Goal: Transaction & Acquisition: Purchase product/service

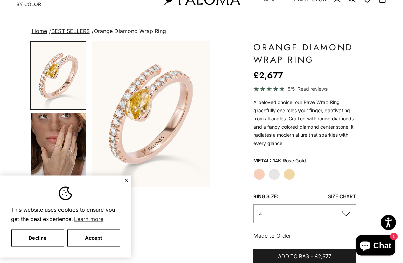
scroll to position [27, 0]
click at [54, 149] on img "Go to item 4" at bounding box center [58, 147] width 55 height 68
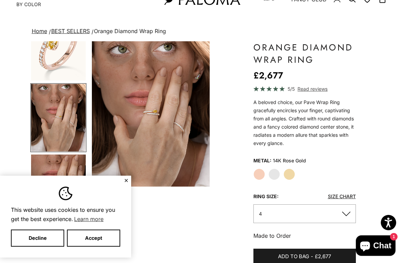
scroll to position [32, 0]
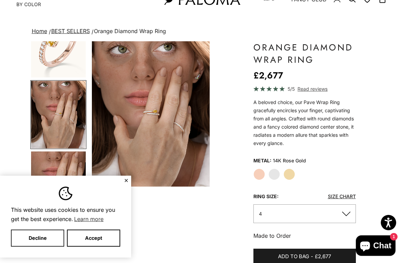
click at [53, 243] on button "Decline" at bounding box center [37, 238] width 53 height 17
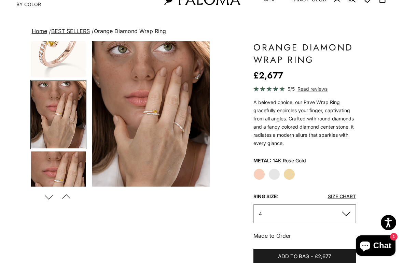
click at [72, 164] on img "Go to item 5" at bounding box center [58, 185] width 55 height 68
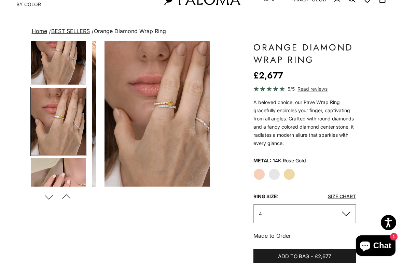
scroll to position [102, 0]
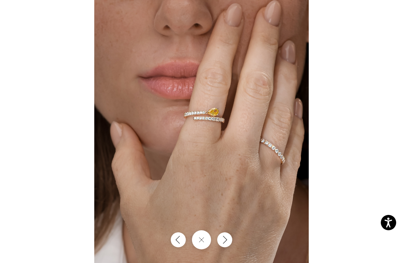
click at [204, 241] on button "Close gallery" at bounding box center [201, 239] width 19 height 19
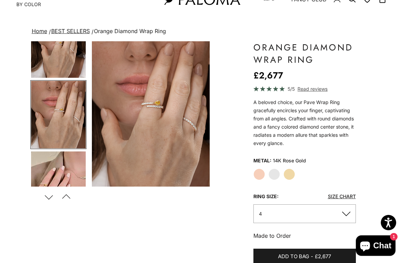
click at [69, 42] on img "Go to item 4" at bounding box center [58, 44] width 55 height 68
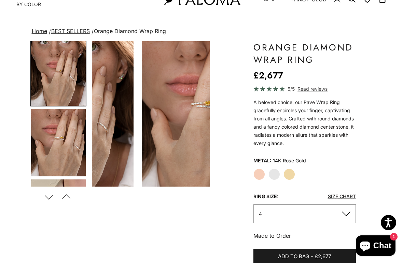
scroll to position [45, 0]
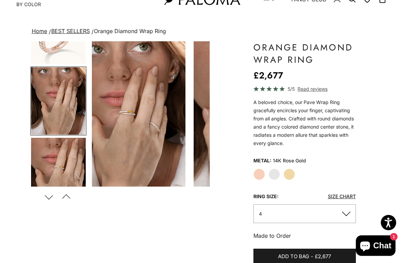
click at [74, 34] on link "BEST SELLERS" at bounding box center [70, 31] width 39 height 7
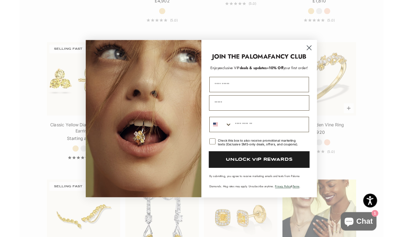
scroll to position [617, 0]
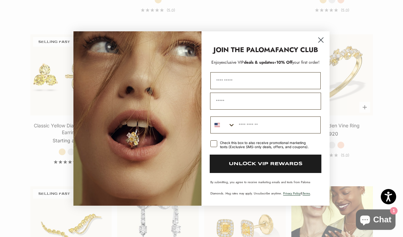
click at [316, 46] on circle "Close dialog" at bounding box center [320, 39] width 11 height 11
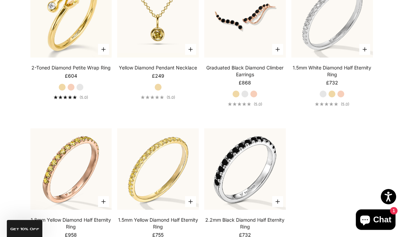
scroll to position [2175, 0]
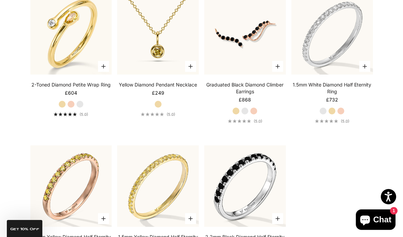
click at [89, 88] on link "2-Toned Diamond Petite Wrap Ring" at bounding box center [70, 85] width 79 height 7
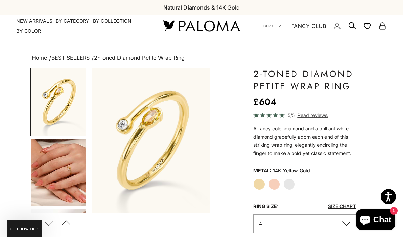
click at [72, 174] on img "Go to item 4" at bounding box center [58, 173] width 55 height 68
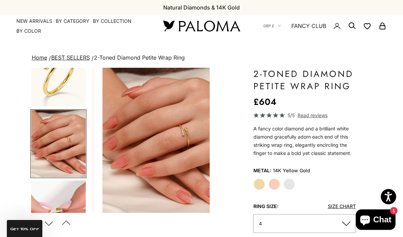
scroll to position [31, 0]
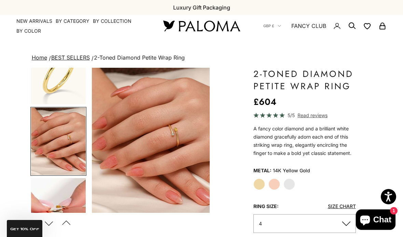
click at [286, 184] on label "White Gold" at bounding box center [289, 185] width 12 height 12
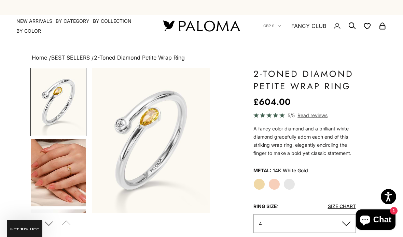
click at [262, 187] on label "Yellow Gold" at bounding box center [259, 185] width 12 height 12
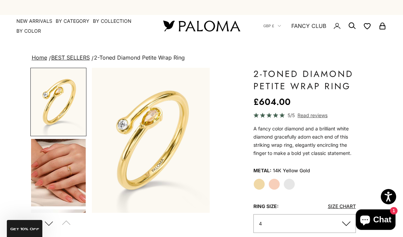
click at [257, 185] on label "Yellow Gold" at bounding box center [259, 185] width 12 height 12
click at [271, 183] on label "Rose Gold" at bounding box center [274, 185] width 12 height 12
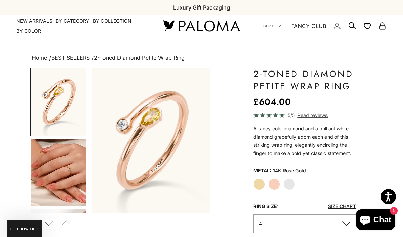
click at [253, 187] on label "Yellow Gold" at bounding box center [259, 185] width 12 height 12
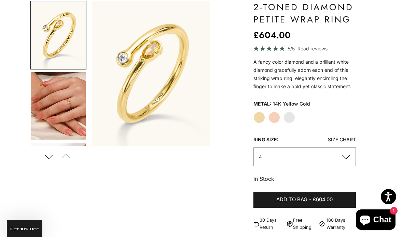
scroll to position [70, 0]
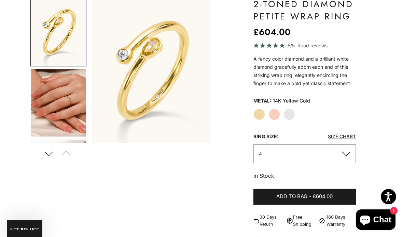
click at [56, 128] on img "Go to item 4" at bounding box center [58, 103] width 55 height 68
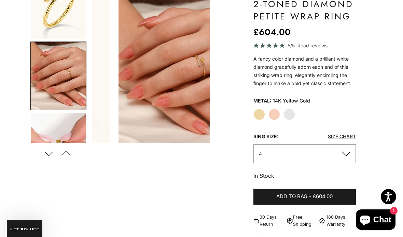
scroll to position [0, 126]
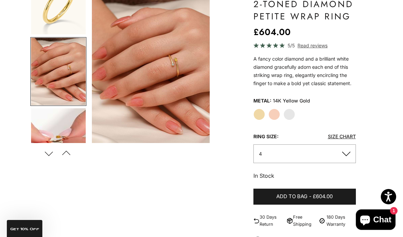
click at [70, 138] on img "Go to item 5" at bounding box center [58, 142] width 55 height 68
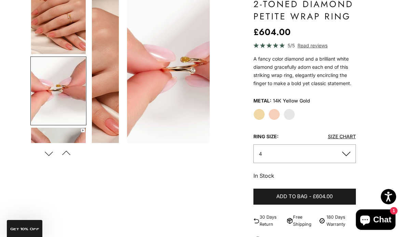
scroll to position [102, 0]
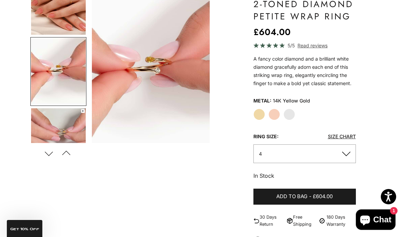
click at [69, 140] on img "Go to item 6" at bounding box center [58, 142] width 55 height 68
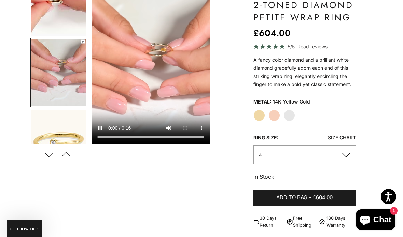
scroll to position [68, 0]
